Goal: Information Seeking & Learning: Learn about a topic

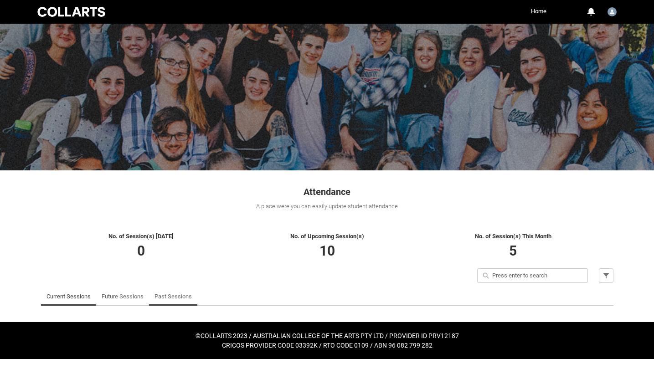
click at [178, 295] on link "Past Sessions" at bounding box center [172, 297] width 37 height 18
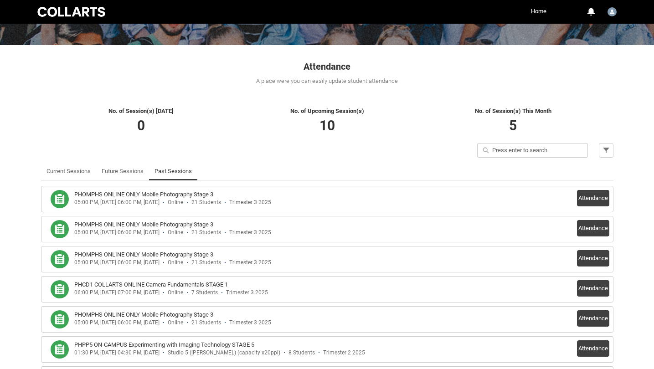
scroll to position [126, 0]
click at [252, 196] on div "PHOMPHS ONLINE ONLY Mobile Photography Stage 3" at bounding box center [292, 194] width 436 height 9
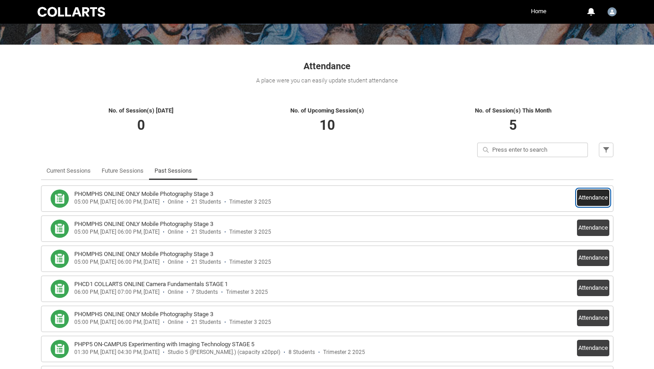
click at [593, 198] on button "Attendance" at bounding box center [593, 198] width 32 height 16
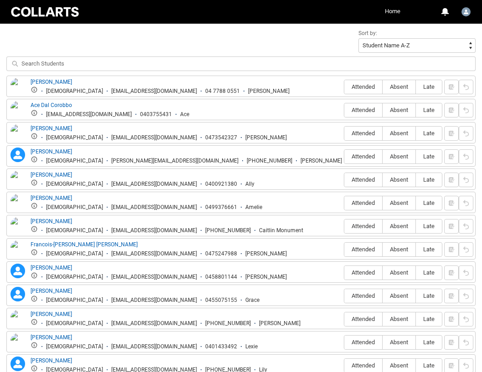
scroll to position [322, 0]
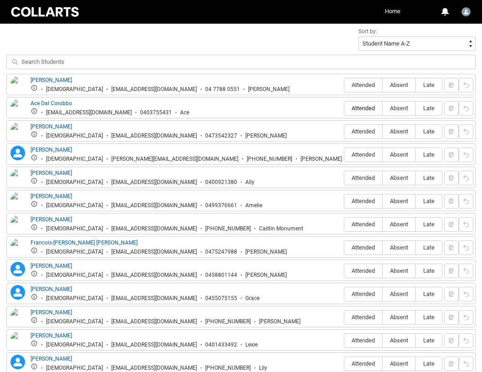
click at [358, 106] on span "Attended" at bounding box center [363, 108] width 38 height 7
click at [344, 108] on input "Attended" at bounding box center [344, 108] width 0 height 0
type lightning-radio-group "Attended"
radio input "true"
click at [357, 131] on span "Attended" at bounding box center [363, 131] width 38 height 7
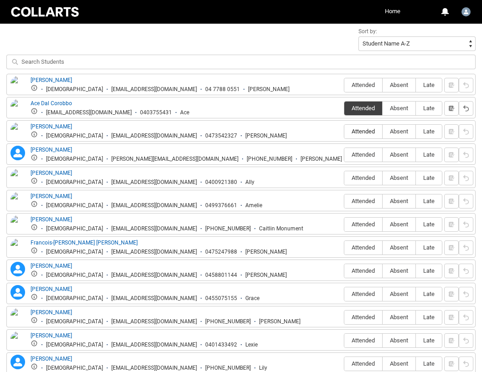
click at [344, 131] on input "Attended" at bounding box center [344, 131] width 0 height 0
type lightning-radio-group "Attended"
radio input "true"
click at [356, 152] on span "Attended" at bounding box center [363, 154] width 38 height 7
click at [344, 154] on input "Attended" at bounding box center [344, 154] width 0 height 0
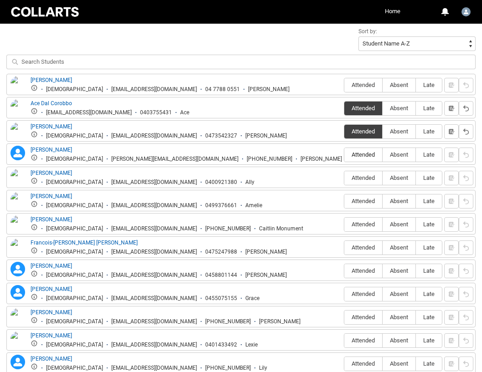
type lightning-radio-group "Attended"
radio input "true"
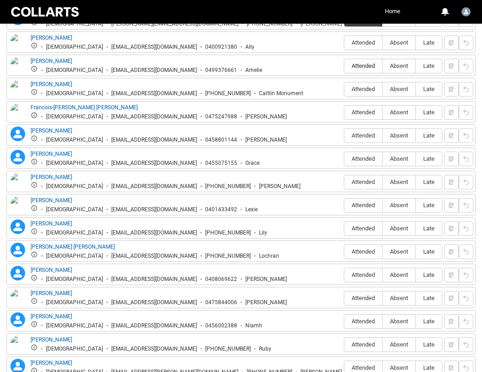
scroll to position [467, 0]
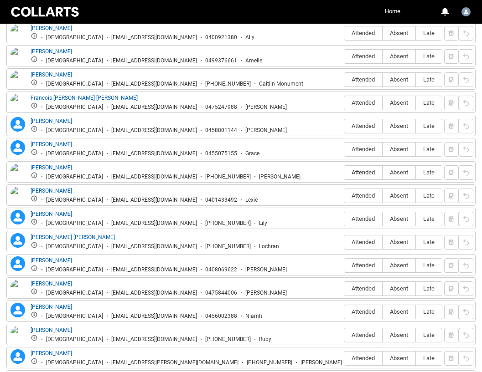
click at [361, 171] on span "Attended" at bounding box center [363, 172] width 38 height 7
click at [344, 172] on input "Attended" at bounding box center [344, 172] width 0 height 0
type lightning-radio-group "Attended"
radio input "true"
click at [361, 194] on span "Attended" at bounding box center [363, 195] width 38 height 7
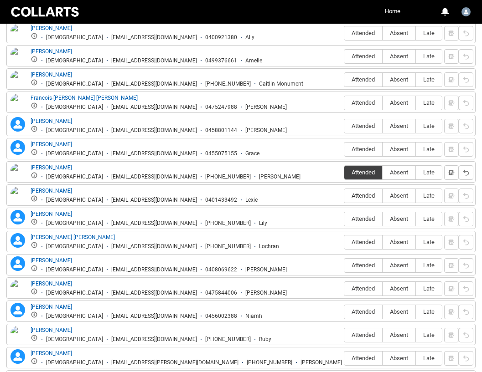
click at [344, 195] on input "Attended" at bounding box center [344, 195] width 0 height 0
type lightning-radio-group "Attended"
radio input "true"
click at [357, 241] on span "Attended" at bounding box center [363, 242] width 38 height 7
click at [344, 242] on input "Attended" at bounding box center [344, 242] width 0 height 0
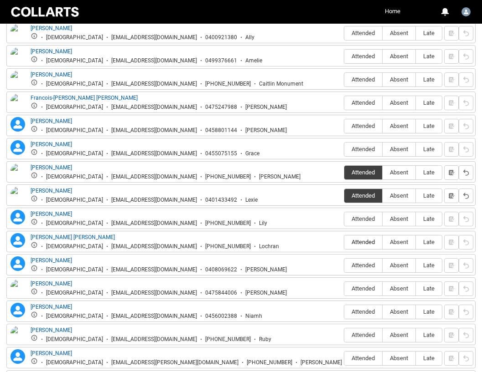
type lightning-radio-group "Attended"
radio input "true"
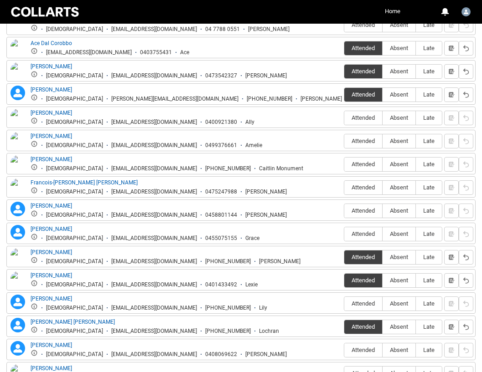
scroll to position [381, 0]
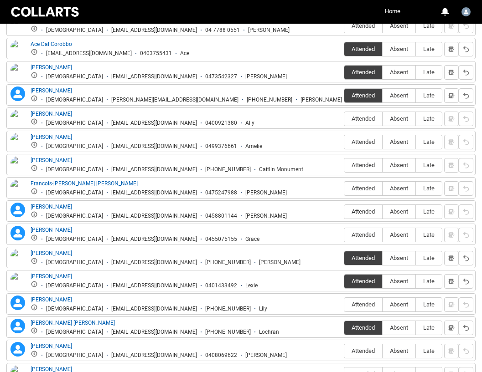
click at [361, 211] on span "Attended" at bounding box center [363, 211] width 38 height 7
click at [344, 211] on input "Attended" at bounding box center [344, 211] width 0 height 0
type lightning-radio-group "Attended"
radio input "true"
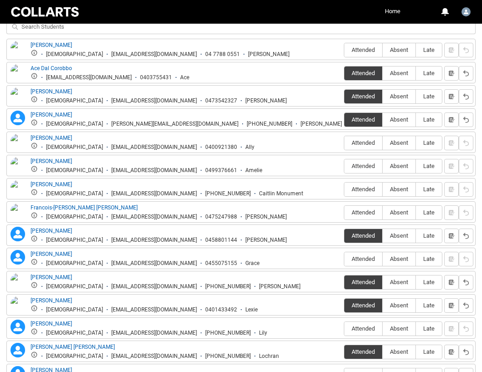
scroll to position [350, 0]
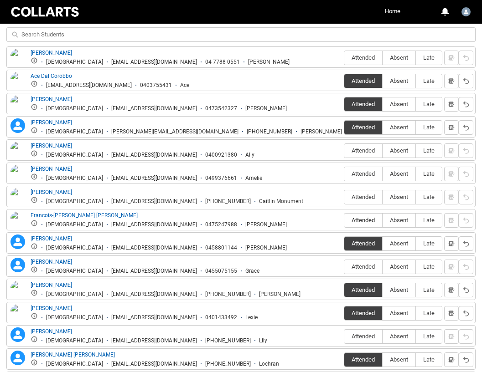
click at [363, 220] on span "Attended" at bounding box center [363, 220] width 38 height 7
click at [344, 220] on input "Attended" at bounding box center [344, 220] width 0 height 0
type lightning-radio-group "Attended"
radio input "true"
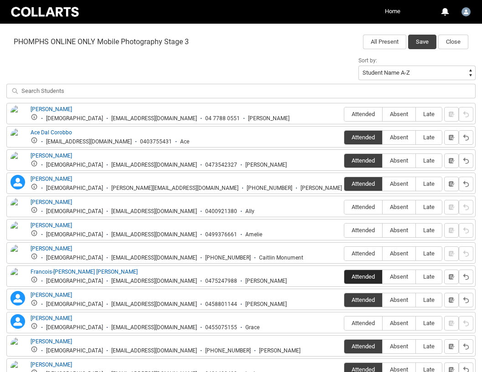
scroll to position [292, 0]
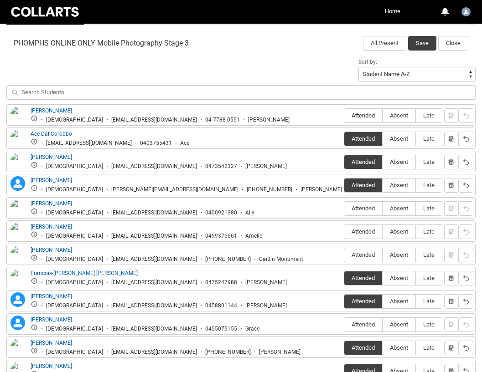
click at [364, 113] on span "Attended" at bounding box center [363, 115] width 38 height 7
click at [344, 115] on input "Attended" at bounding box center [344, 115] width 0 height 0
type lightning-radio-group "Attended"
radio input "true"
click at [399, 206] on span "Absent" at bounding box center [398, 208] width 33 height 7
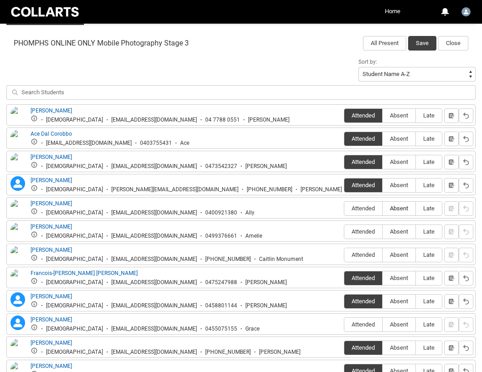
click at [382, 208] on input "Absent" at bounding box center [382, 208] width 0 height 0
type lightning-radio-group "Absent"
radio input "true"
click at [398, 231] on span "Absent" at bounding box center [398, 231] width 33 height 7
click at [382, 231] on input "Absent" at bounding box center [382, 231] width 0 height 0
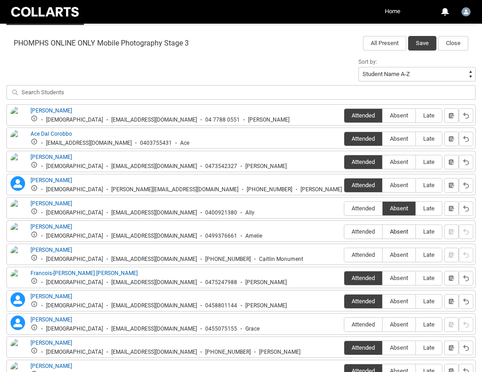
type lightning-radio-group "Absent"
radio input "true"
click at [397, 256] on span "Absent" at bounding box center [398, 255] width 33 height 7
click at [382, 255] on input "Absent" at bounding box center [382, 255] width 0 height 0
type lightning-radio-group "Absent"
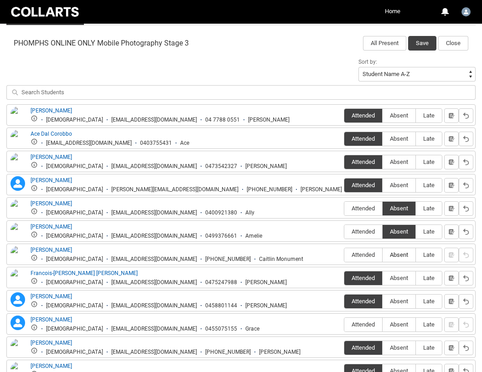
radio input "true"
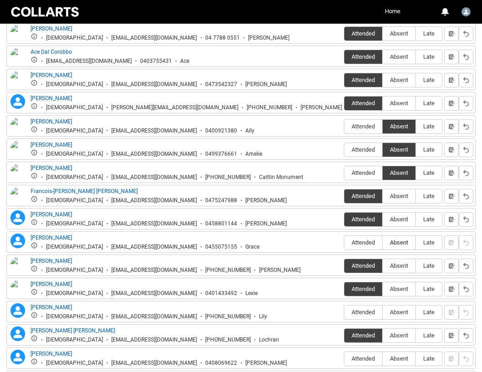
click at [395, 240] on span "Absent" at bounding box center [398, 242] width 33 height 7
click at [382, 242] on input "Absent" at bounding box center [382, 242] width 0 height 0
type lightning-radio-group "Absent"
radio input "true"
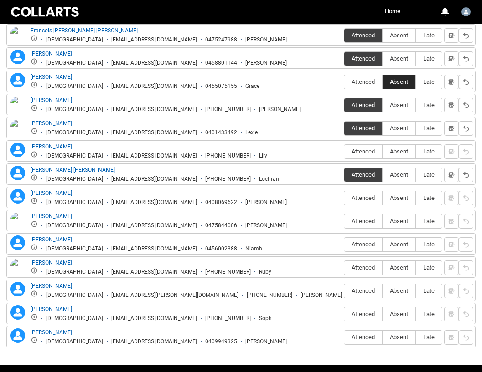
scroll to position [565, 0]
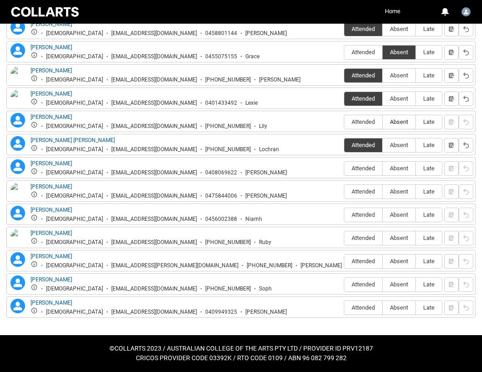
click at [396, 122] on span "Absent" at bounding box center [398, 121] width 33 height 7
click at [382, 122] on input "Absent" at bounding box center [382, 122] width 0 height 0
type lightning-radio-group "Absent"
radio input "true"
click at [396, 171] on span "Absent" at bounding box center [398, 168] width 33 height 7
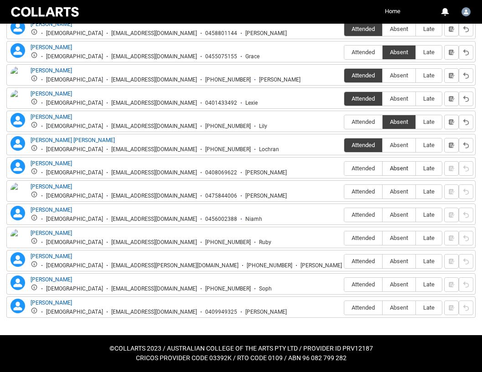
click at [382, 169] on input "Absent" at bounding box center [382, 168] width 0 height 0
type lightning-radio-group "Absent"
radio input "true"
click at [396, 188] on label "Absent" at bounding box center [398, 192] width 33 height 14
click at [382, 191] on input "Absent" at bounding box center [382, 191] width 0 height 0
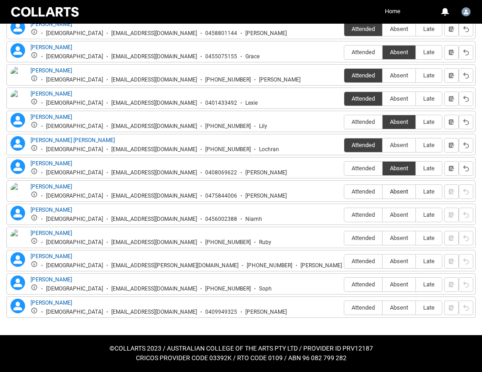
type lightning-radio-group "Absent"
radio input "true"
click at [396, 215] on span "Absent" at bounding box center [398, 214] width 33 height 7
click at [382, 215] on input "Absent" at bounding box center [382, 215] width 0 height 0
type lightning-radio-group "Absent"
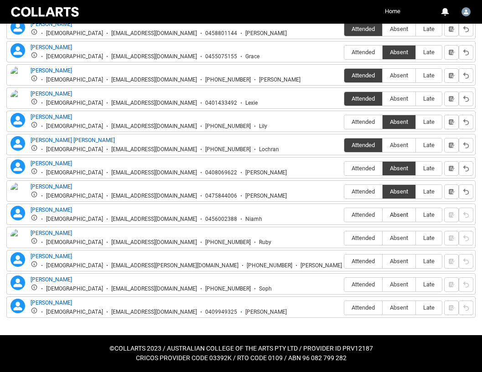
radio input "true"
click at [396, 240] on span "Absent" at bounding box center [398, 238] width 33 height 7
click at [382, 238] on input "Absent" at bounding box center [382, 238] width 0 height 0
type lightning-radio-group "Absent"
radio input "true"
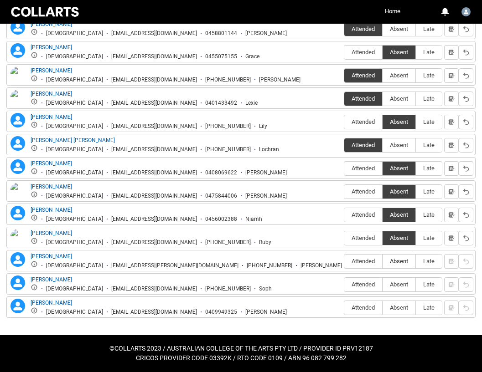
click at [396, 256] on label "Absent" at bounding box center [398, 262] width 33 height 14
click at [382, 261] on input "Absent" at bounding box center [382, 261] width 0 height 0
type lightning-radio-group "Absent"
radio input "true"
click at [395, 287] on span "Absent" at bounding box center [398, 284] width 33 height 7
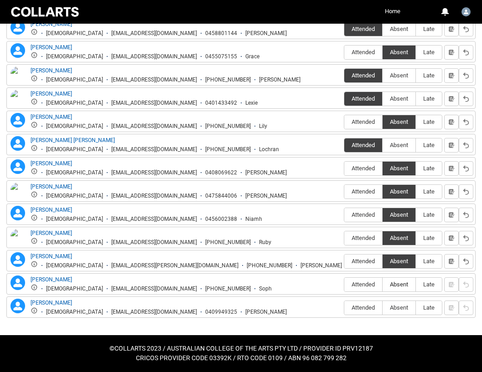
click at [382, 285] on input "Absent" at bounding box center [382, 284] width 0 height 0
type lightning-radio-group "Absent"
radio input "true"
click at [396, 303] on label "Absent" at bounding box center [398, 308] width 33 height 14
click at [382, 308] on input "Absent" at bounding box center [382, 308] width 0 height 0
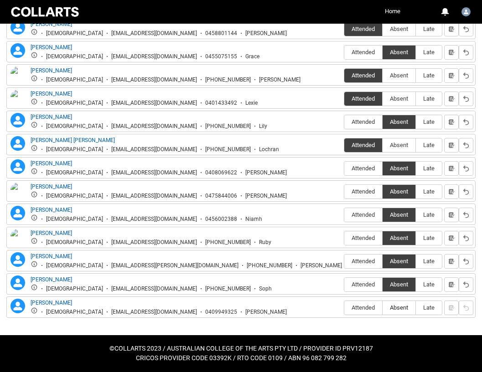
type lightning-radio-group "Absent"
radio input "true"
click at [358, 168] on span "Attended" at bounding box center [363, 168] width 38 height 7
click at [344, 168] on input "Attended" at bounding box center [344, 168] width 0 height 0
type lightning-radio-group "Attended"
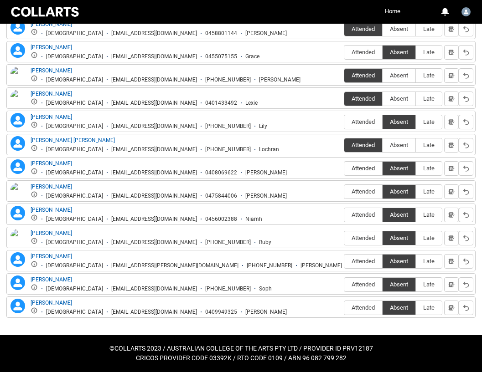
radio input "true"
click at [358, 168] on span "Attended" at bounding box center [363, 168] width 38 height 7
click at [344, 168] on input "Attended" at bounding box center [344, 168] width 0 height 0
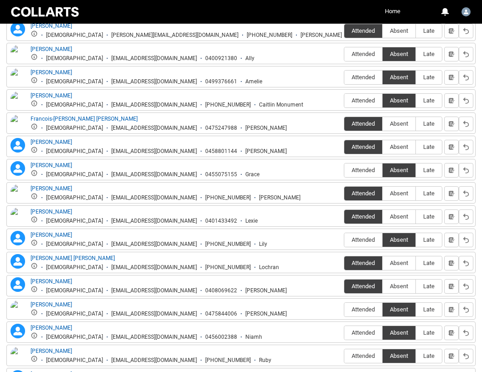
scroll to position [451, 0]
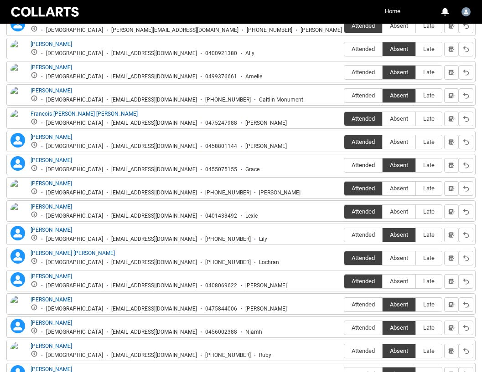
click at [362, 166] on span "Attended" at bounding box center [363, 165] width 38 height 7
click at [344, 165] on input "Attended" at bounding box center [344, 165] width 0 height 0
type lightning-radio-group "Attended"
radio input "true"
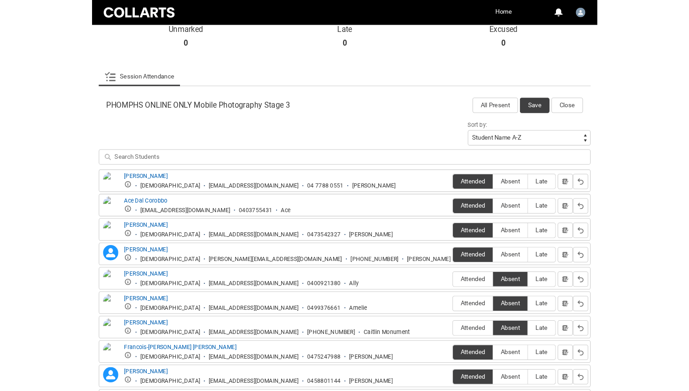
scroll to position [0, 0]
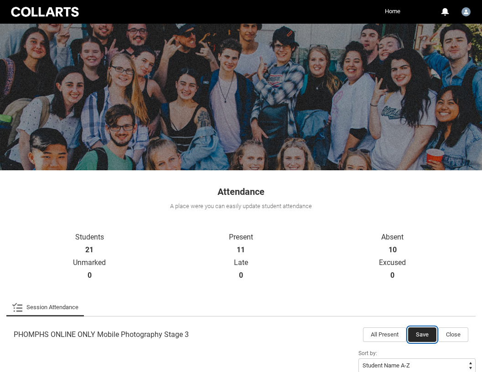
click at [418, 333] on button "Save" at bounding box center [422, 335] width 28 height 15
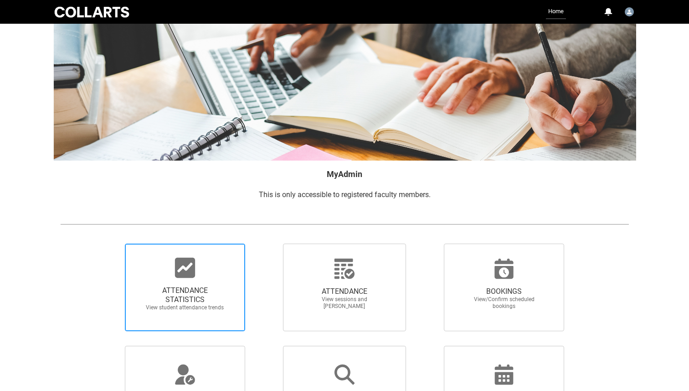
click at [202, 272] on div at bounding box center [184, 268] width 87 height 22
click at [110, 243] on input "ATTENDANCE STATISTICS View student attendance trends" at bounding box center [109, 243] width 0 height 0
radio input "true"
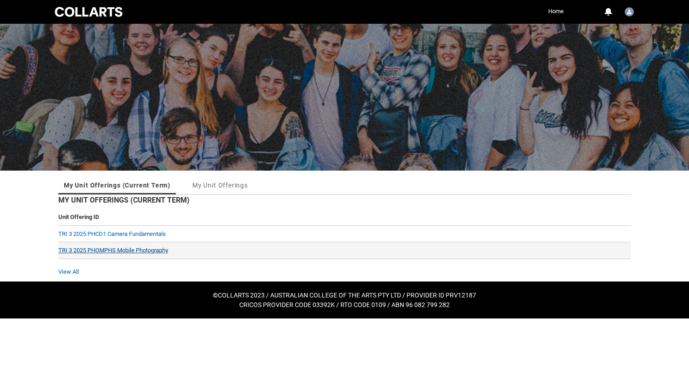
click at [145, 248] on link "TRI 3 2025 PHOMPHS Mobile Photography" at bounding box center [113, 250] width 110 height 7
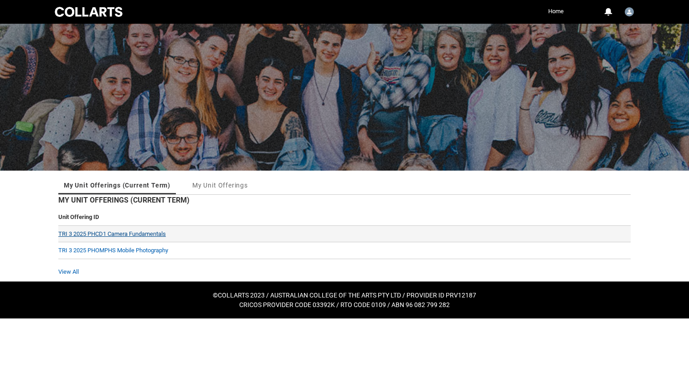
click at [160, 236] on link "TRI 3 2025 PHCD1 Camera Fundamentals" at bounding box center [112, 233] width 108 height 7
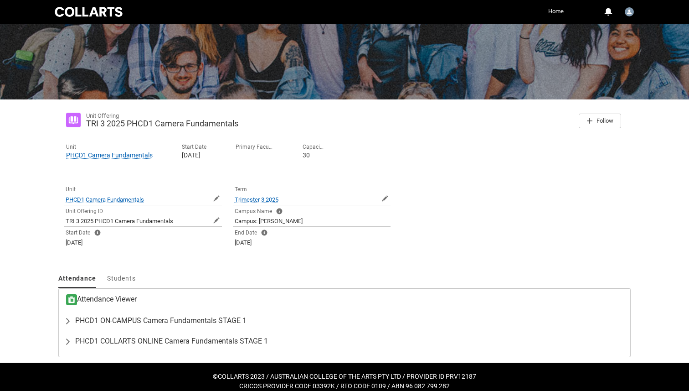
scroll to position [80, 0]
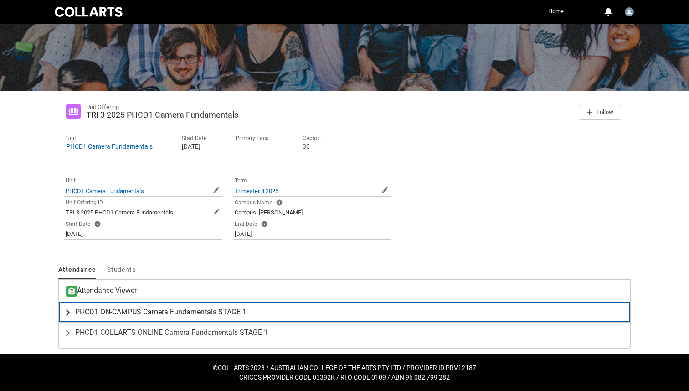
click at [152, 308] on span "PHCD1 ON-CAMPUS Camera Fundamentals STAGE 1" at bounding box center [160, 311] width 171 height 9
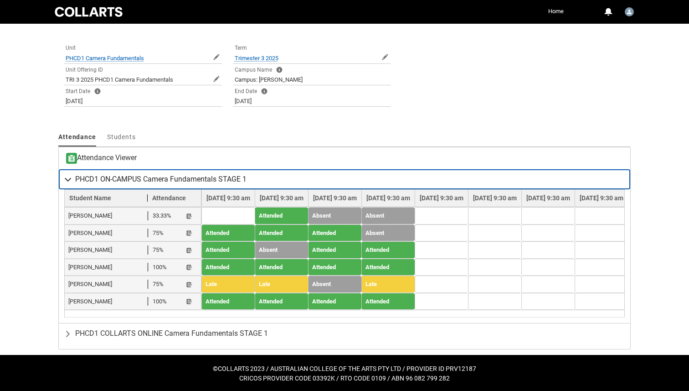
scroll to position [213, 0]
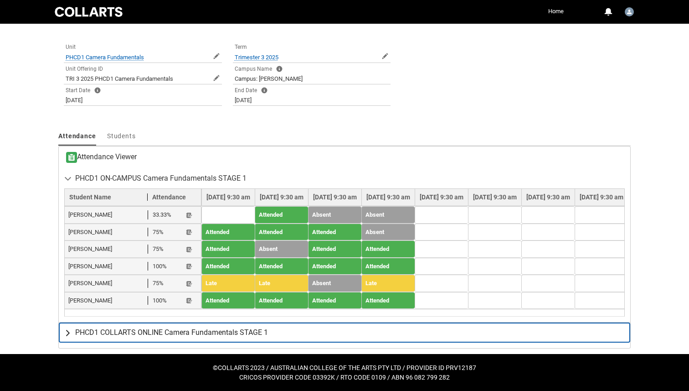
click at [129, 334] on span "PHCD1 COLLARTS ONLINE Camera Fundamentals STAGE 1" at bounding box center [171, 332] width 193 height 9
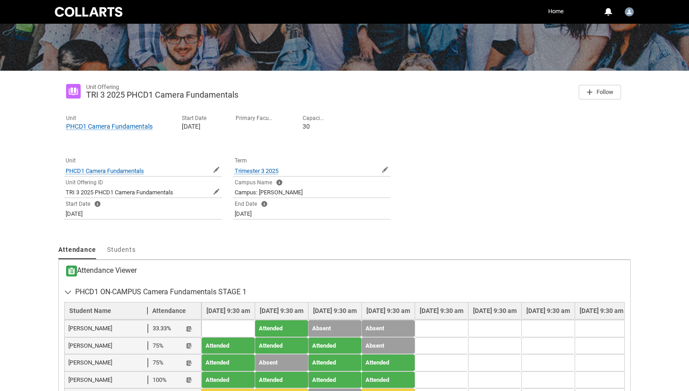
scroll to position [0, 0]
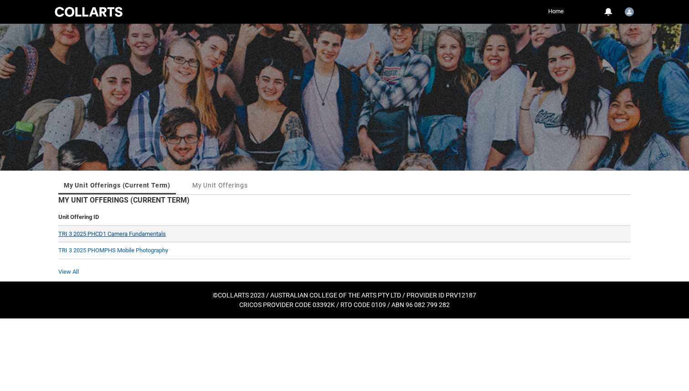
click at [129, 234] on link "TRI 3 2025 PHCD1 Camera Fundamentals" at bounding box center [112, 233] width 108 height 7
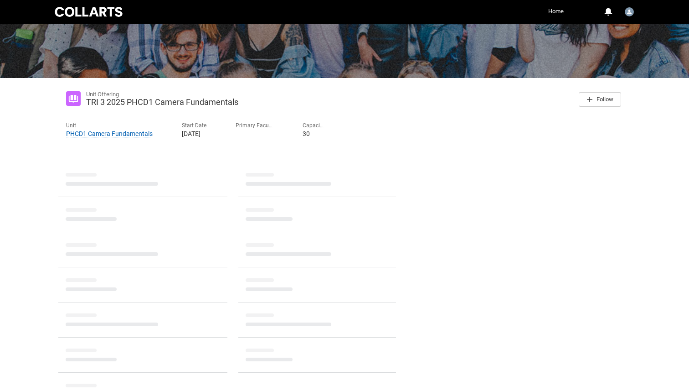
scroll to position [80, 0]
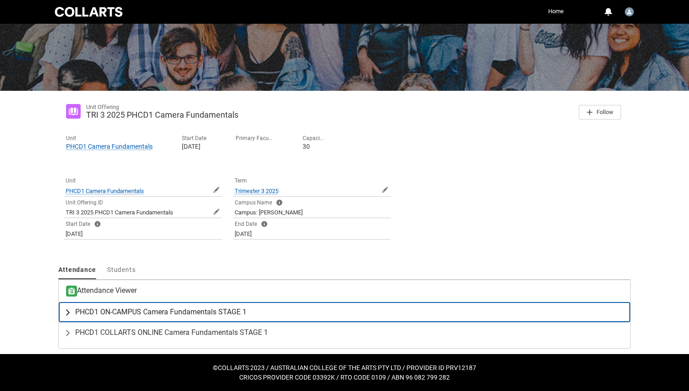
drag, startPoint x: 134, startPoint y: 309, endPoint x: 261, endPoint y: 304, distance: 126.8
click at [261, 304] on button "PHCD1 ON-CAMPUS Camera Fundamentals STAGE 1" at bounding box center [344, 312] width 571 height 20
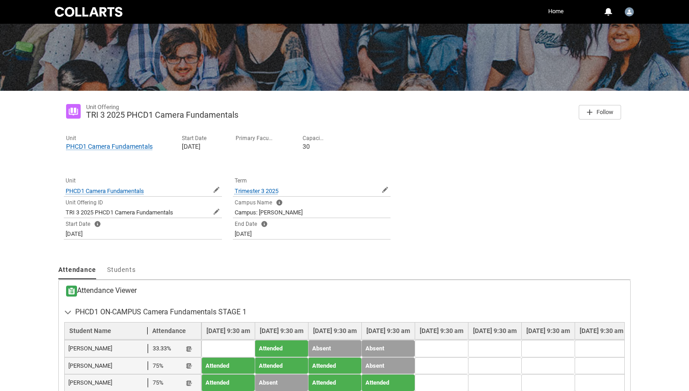
click at [123, 290] on h3 "Attendance Viewer" at bounding box center [101, 290] width 71 height 11
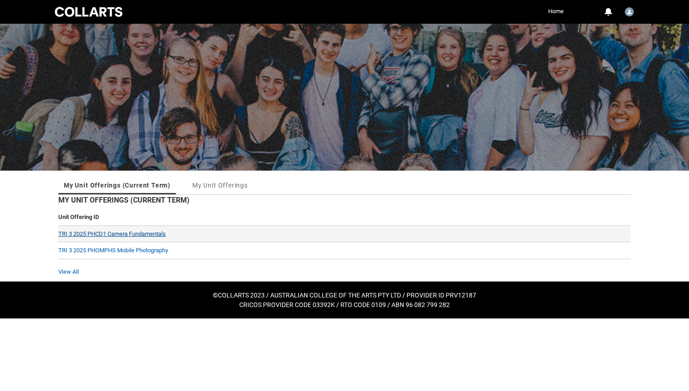
click at [133, 233] on link "TRI 3 2025 PHCD1 Camera Fundamentals" at bounding box center [112, 233] width 108 height 7
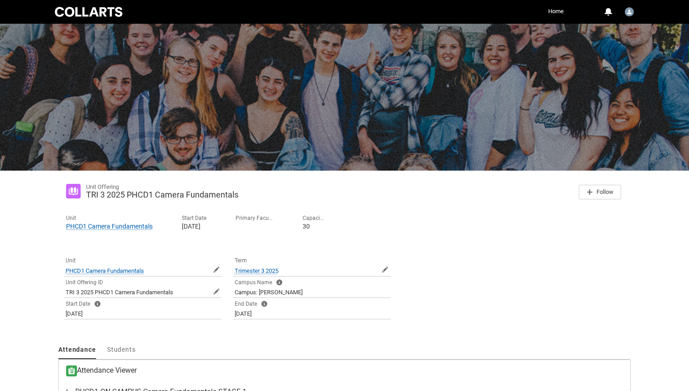
scroll to position [80, 0]
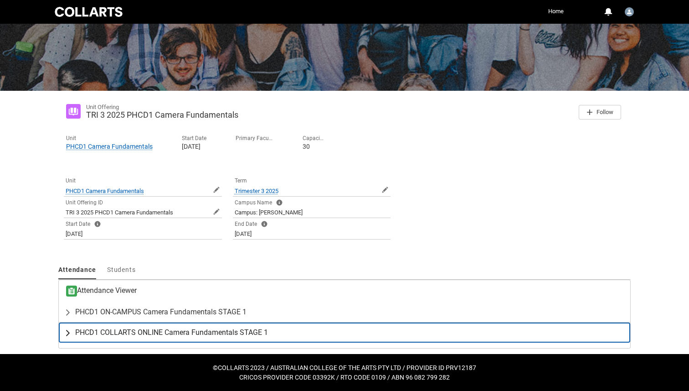
click at [166, 330] on span "PHCD1 COLLARTS ONLINE Camera Fundamentals STAGE 1" at bounding box center [171, 332] width 193 height 9
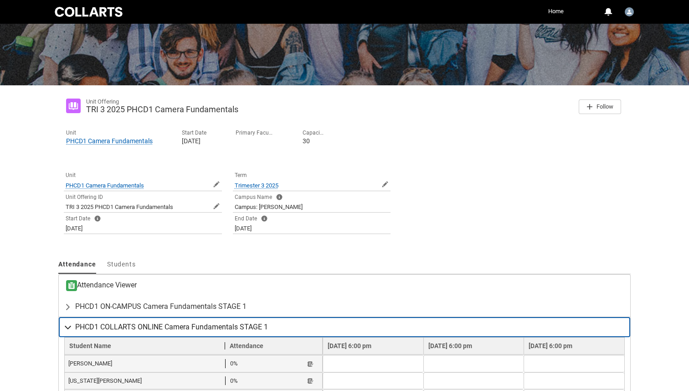
scroll to position [231, 0]
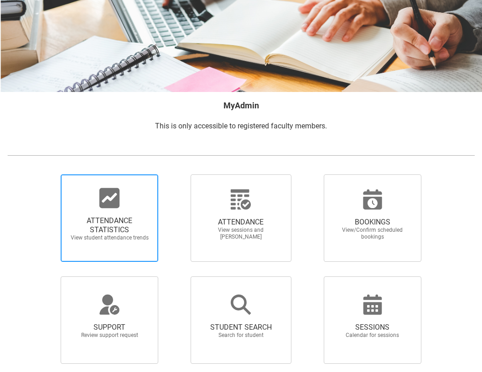
scroll to position [128, 0]
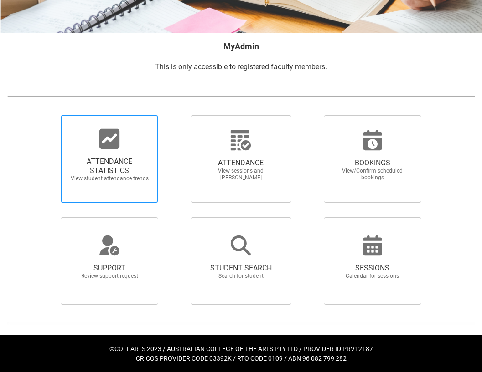
click at [103, 165] on span "ATTENDANCE STATISTICS" at bounding box center [109, 166] width 80 height 18
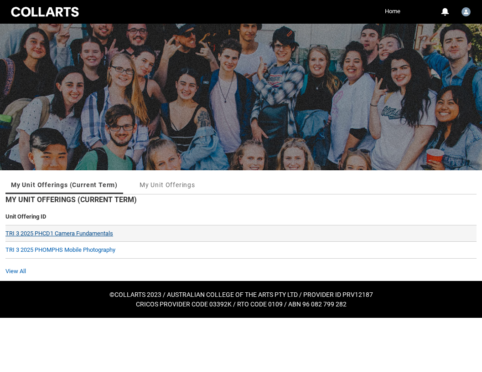
click at [67, 234] on link "TRI 3 2025 PHCD1 Camera Fundamentals" at bounding box center [59, 233] width 108 height 7
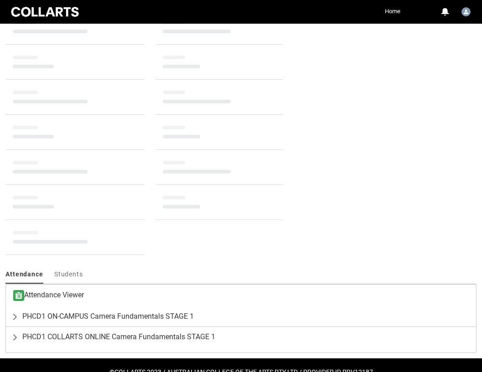
scroll to position [98, 0]
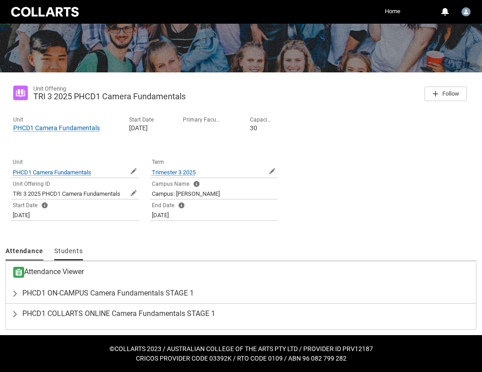
click at [69, 249] on span "Students" at bounding box center [68, 250] width 29 height 7
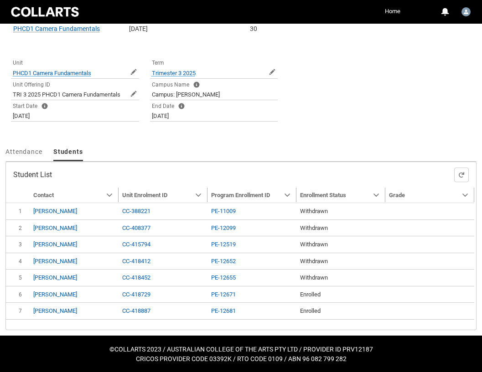
scroll to position [198, 0]
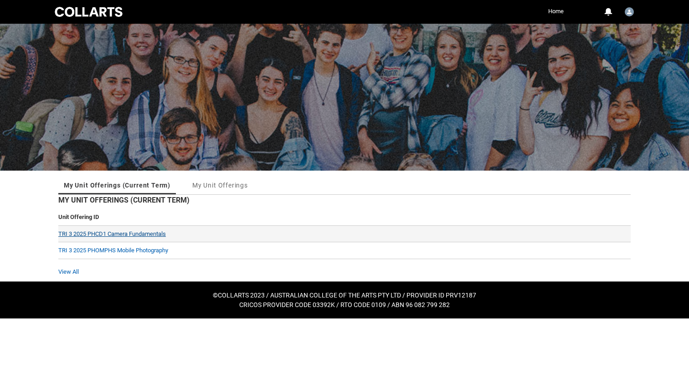
click at [164, 231] on link "TRI 3 2025 PHCD1 Camera Fundamentals" at bounding box center [112, 233] width 108 height 7
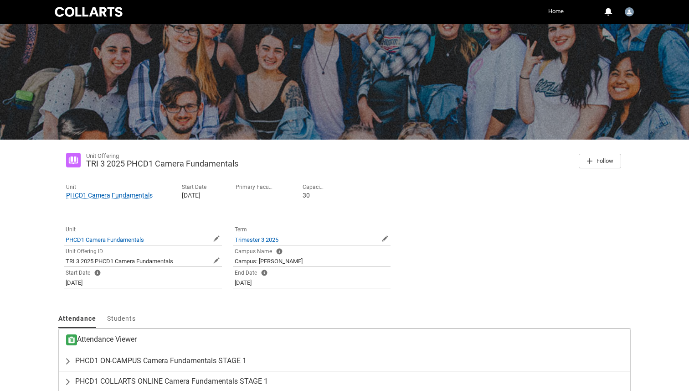
scroll to position [80, 0]
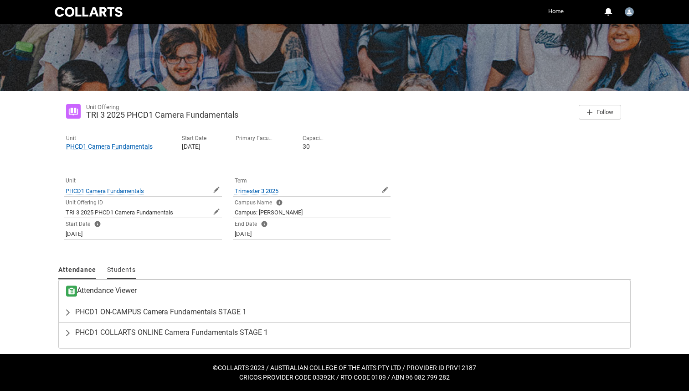
click at [120, 269] on span "Students" at bounding box center [121, 269] width 29 height 7
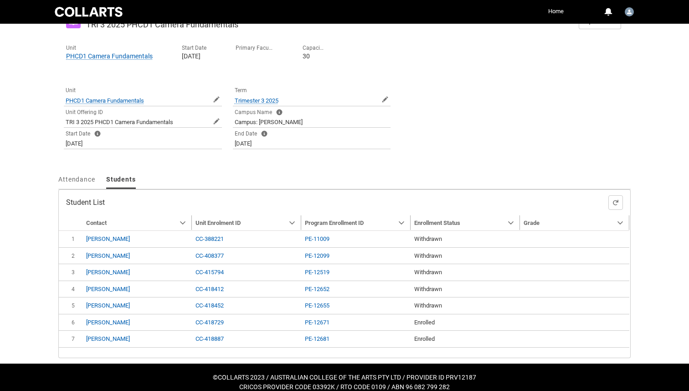
scroll to position [180, 0]
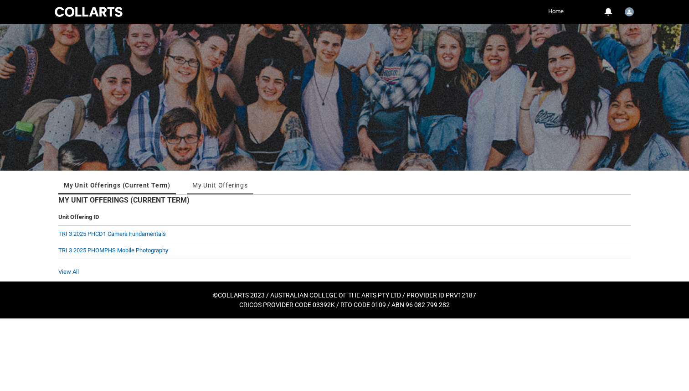
click at [221, 184] on link "My Unit Offerings" at bounding box center [220, 185] width 56 height 18
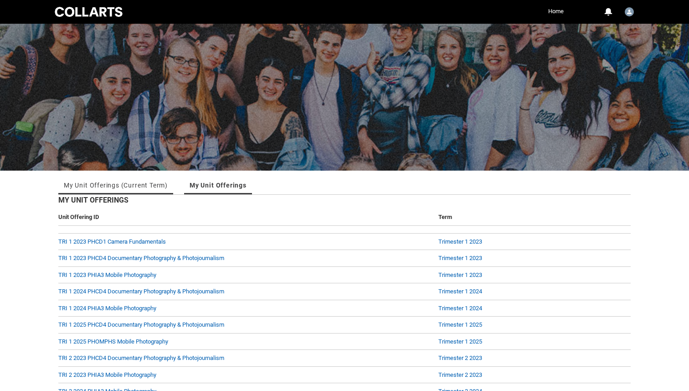
click at [130, 183] on link "My Unit Offerings (Current Term)" at bounding box center [116, 185] width 104 height 18
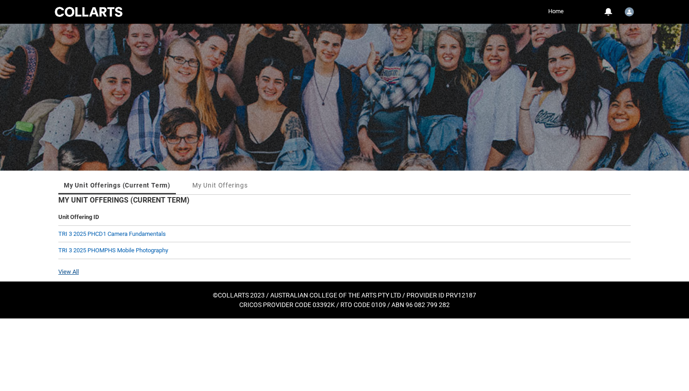
click at [71, 269] on link "View All" at bounding box center [68, 271] width 21 height 7
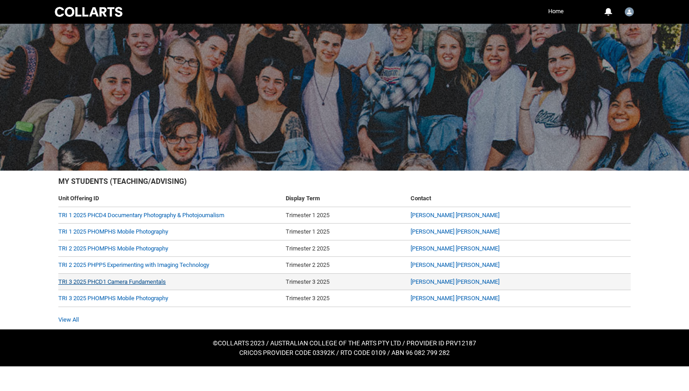
click at [155, 280] on link "TRI 3 2025 PHCD1 Camera Fundamentals" at bounding box center [112, 281] width 108 height 7
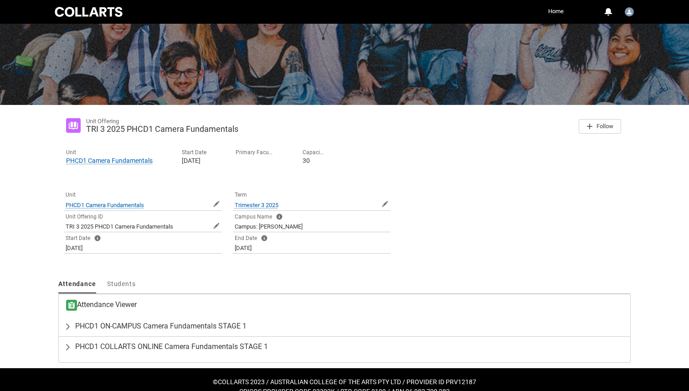
scroll to position [80, 0]
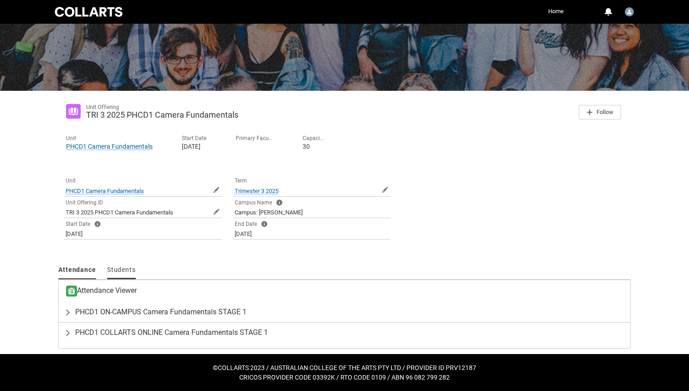
click at [123, 267] on span "Students" at bounding box center [121, 269] width 29 height 7
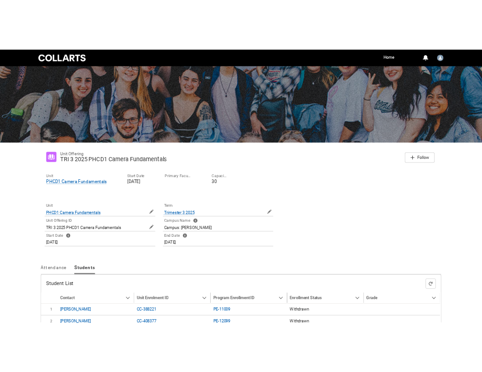
scroll to position [180, 0]
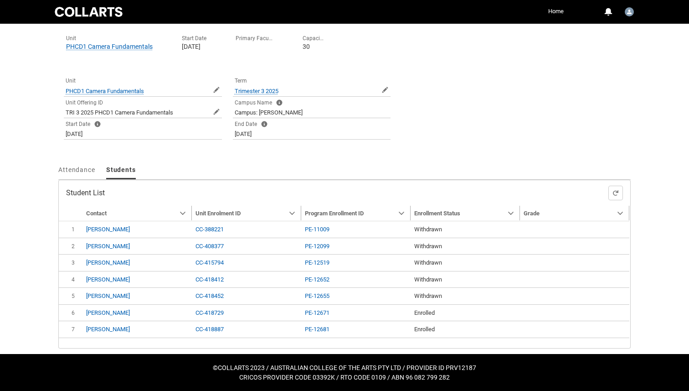
type input "195"
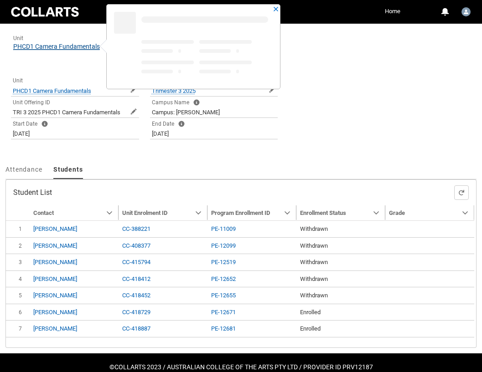
click at [83, 44] on span "PHCD1 Camera Fundamentals" at bounding box center [56, 46] width 87 height 7
